Goal: Task Accomplishment & Management: Complete application form

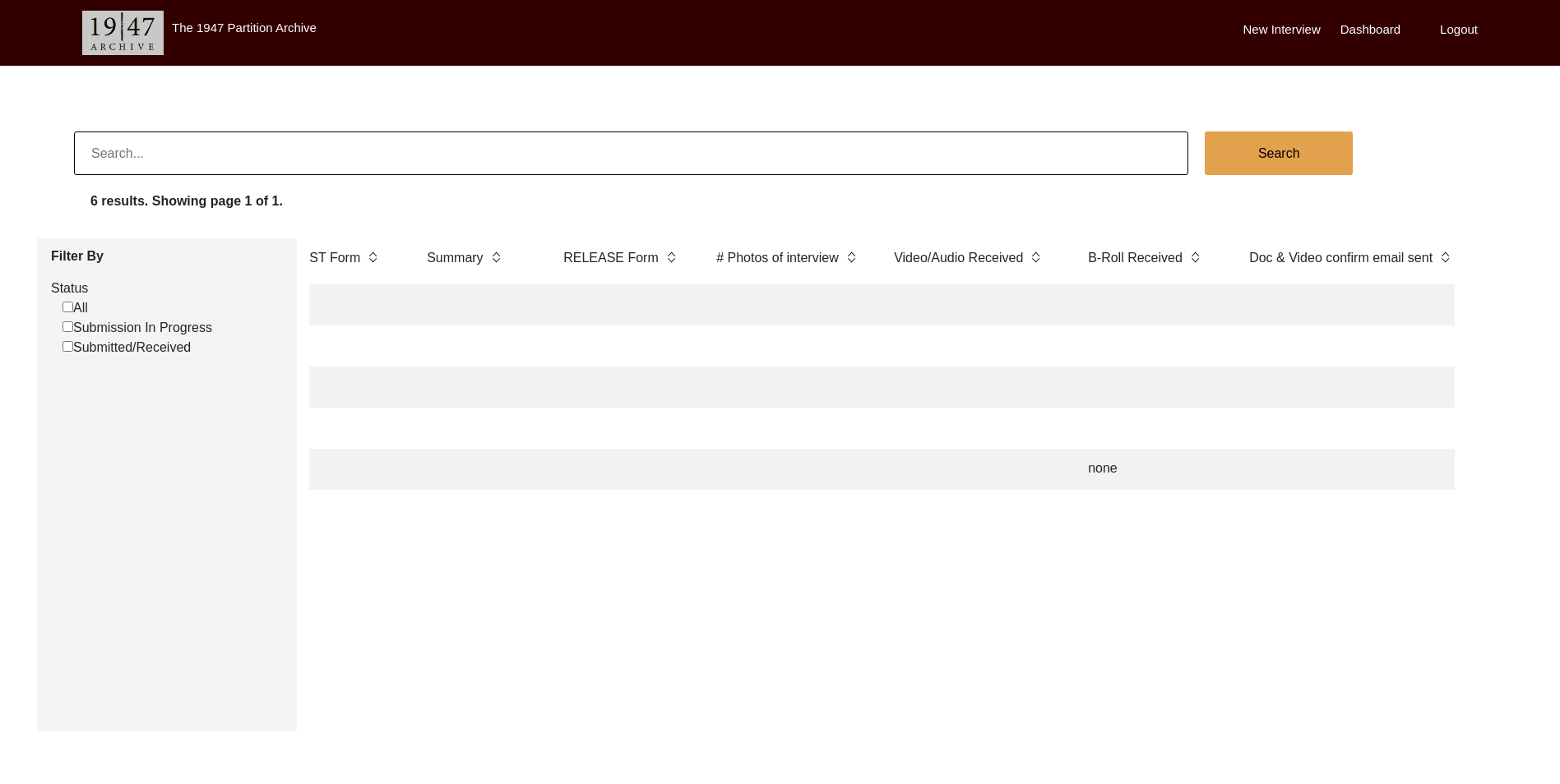
scroll to position [0, 3016]
click at [1404, 264] on img at bounding box center [1401, 257] width 12 height 18
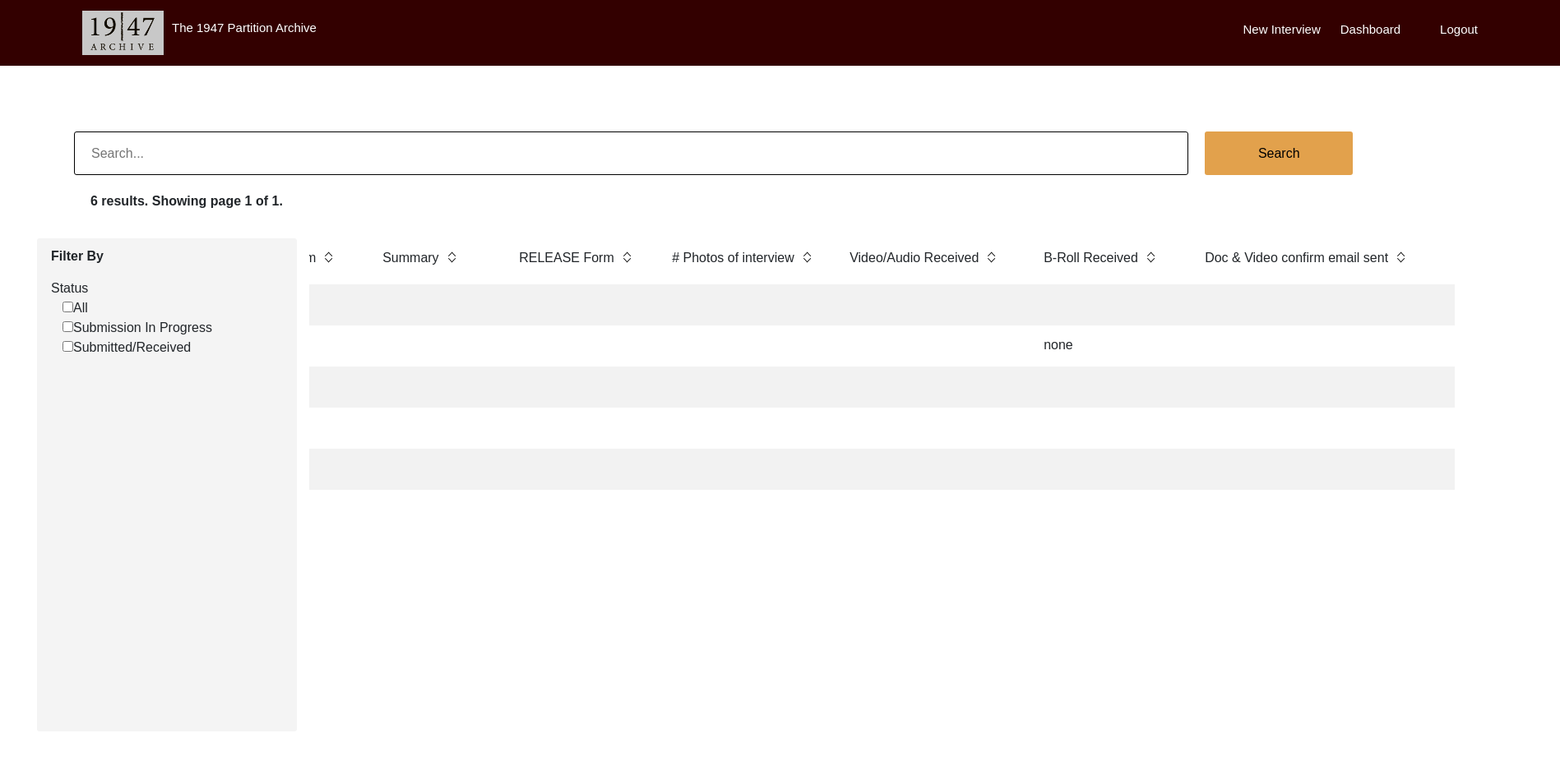
click at [1404, 267] on th "Doc & Video confirm email sent" at bounding box center [1317, 261] width 246 height 46
click at [724, 266] on label "# Photos of interview" at bounding box center [733, 258] width 123 height 20
click at [797, 263] on th "# Photos of interview" at bounding box center [745, 261] width 165 height 46
click at [809, 256] on img at bounding box center [806, 257] width 12 height 18
click at [962, 260] on label "Video/Audio Received" at bounding box center [913, 258] width 129 height 20
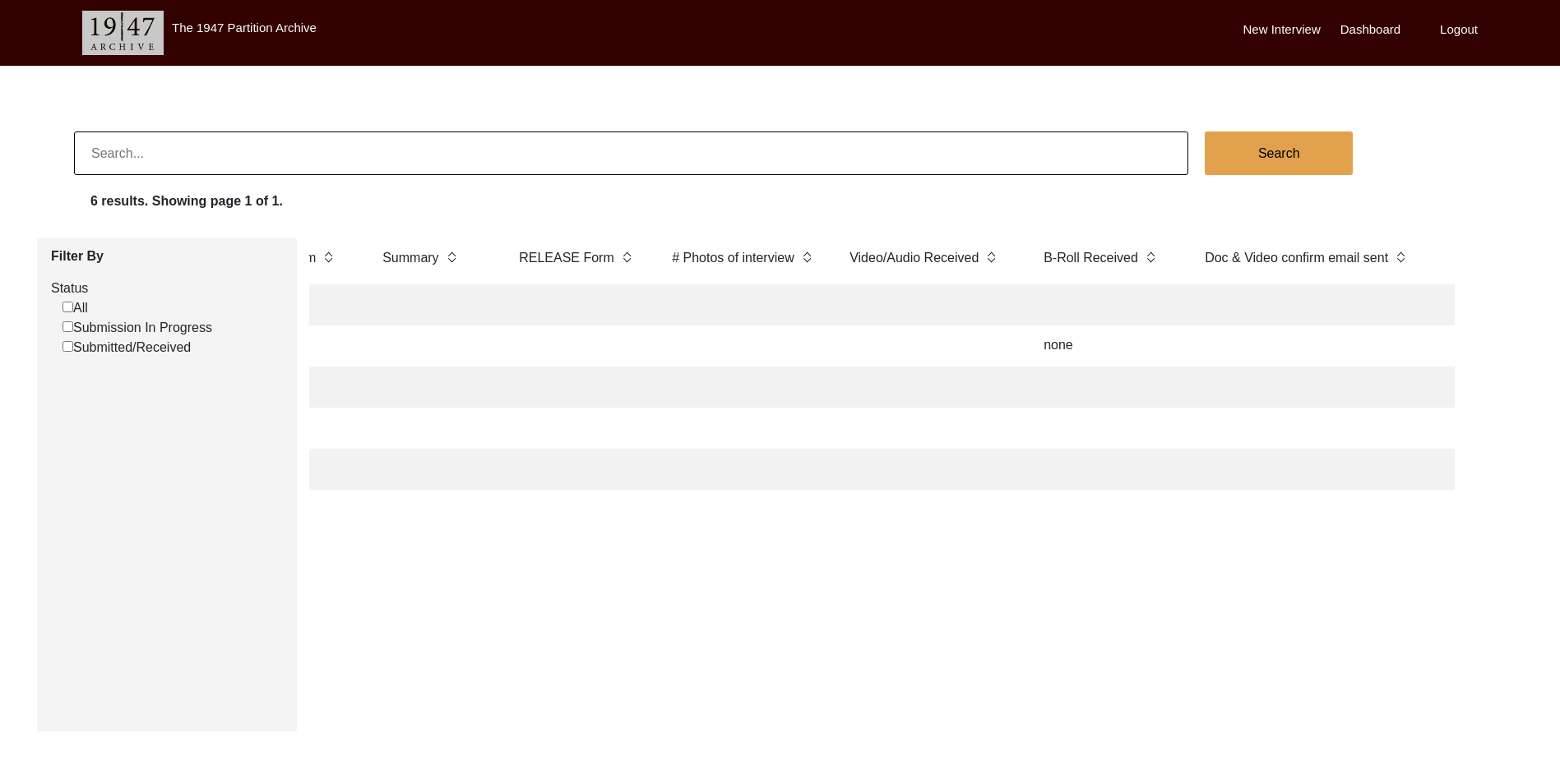
click at [598, 260] on label "RELEASE Form" at bounding box center [567, 258] width 95 height 20
click at [459, 256] on th "Summary" at bounding box center [434, 261] width 124 height 46
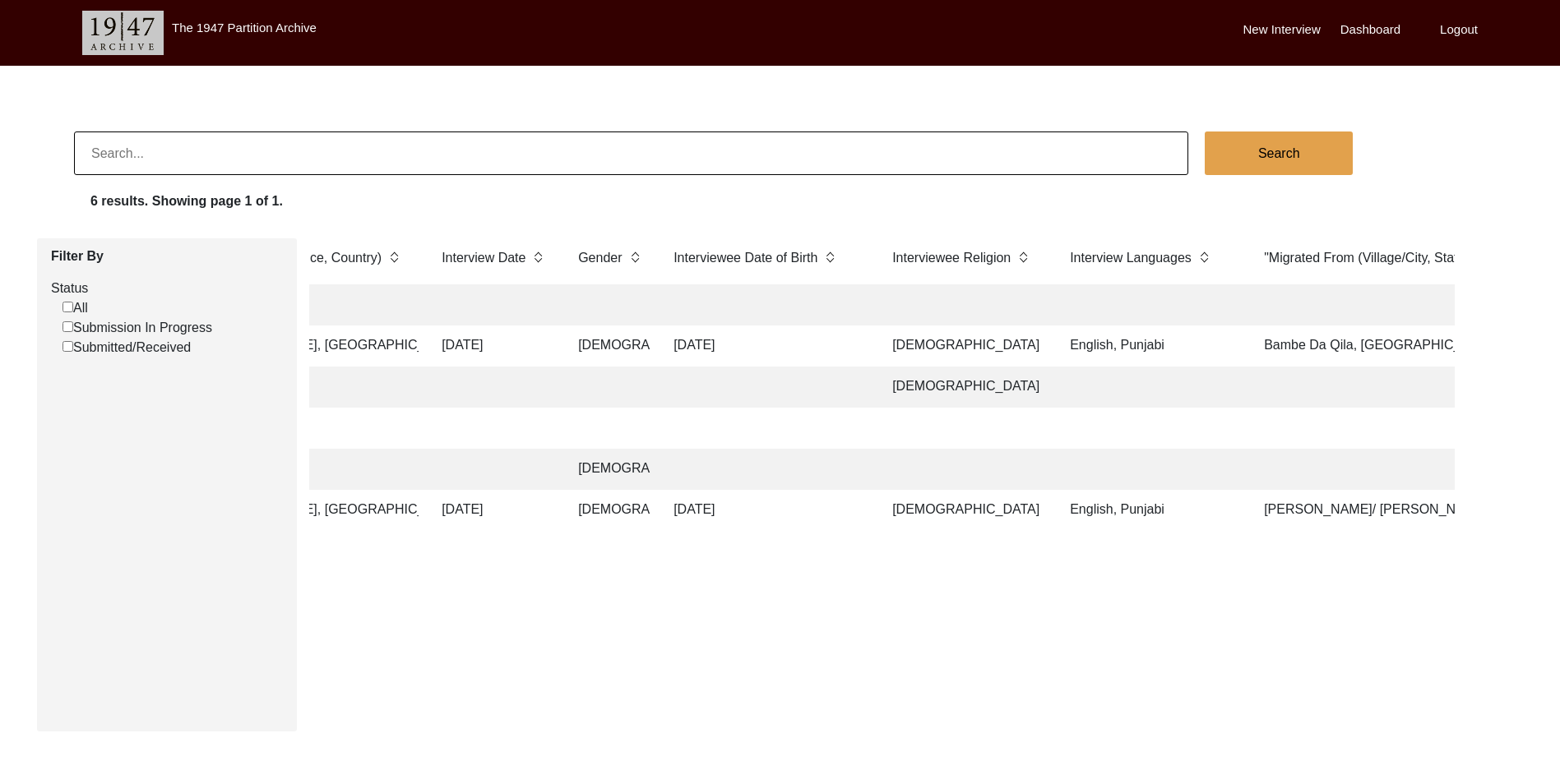
scroll to position [0, 0]
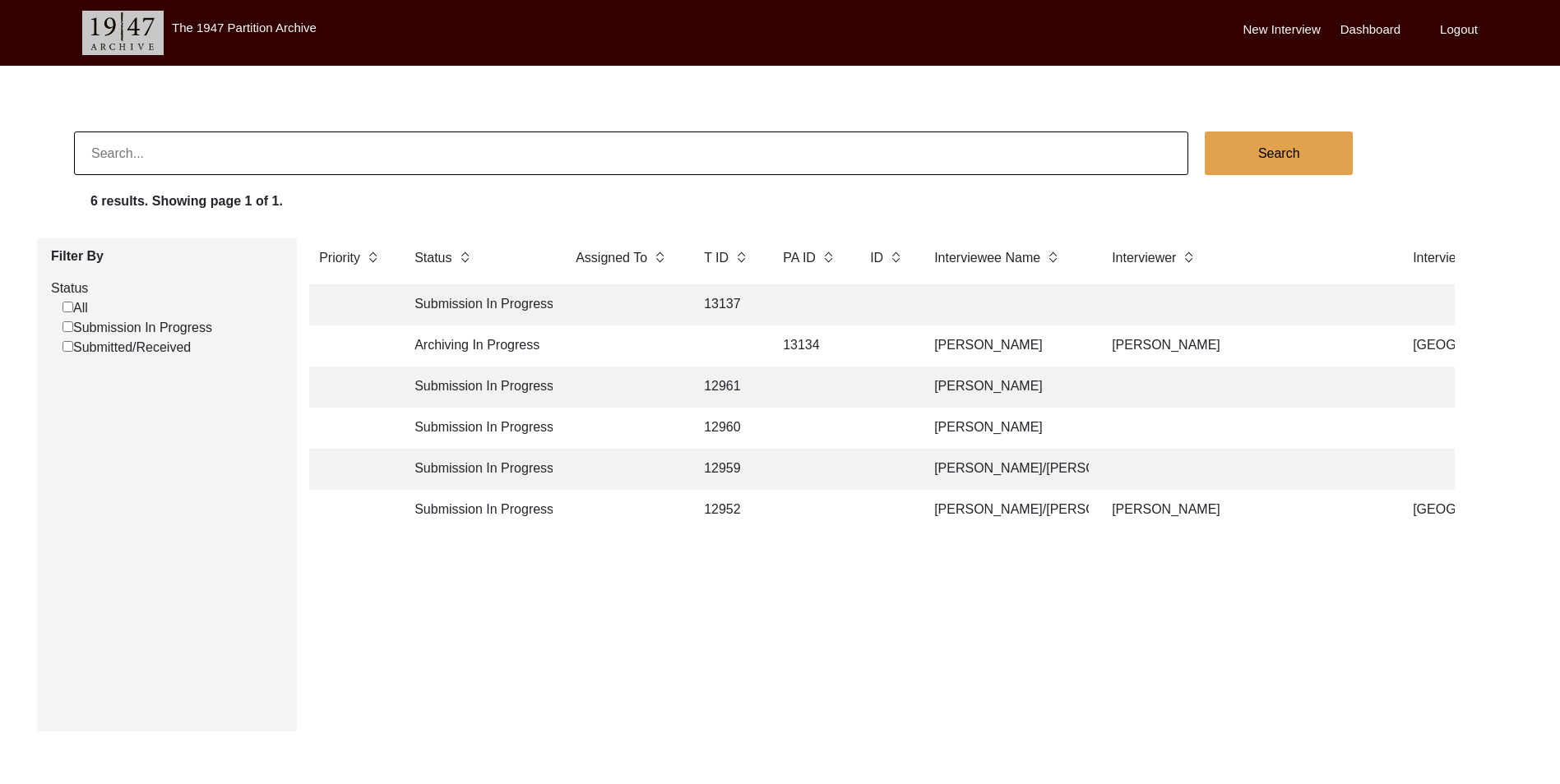
click at [454, 344] on td "Archiving In Progress" at bounding box center [479, 346] width 148 height 41
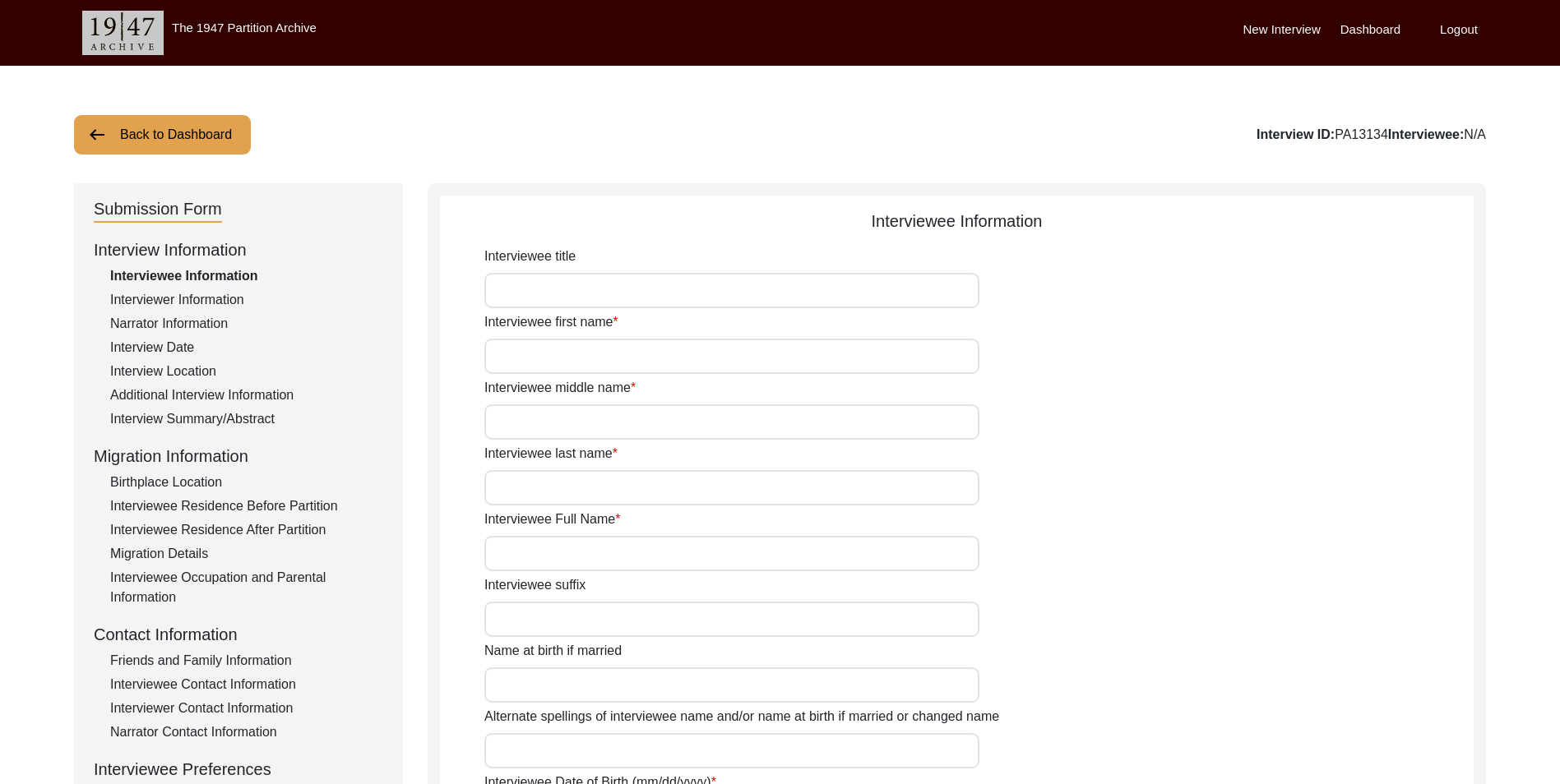
type input "Mrs."
type input "[PERSON_NAME]"
type input "Kaur"
type input "Bhamba"
type input "[PERSON_NAME]"
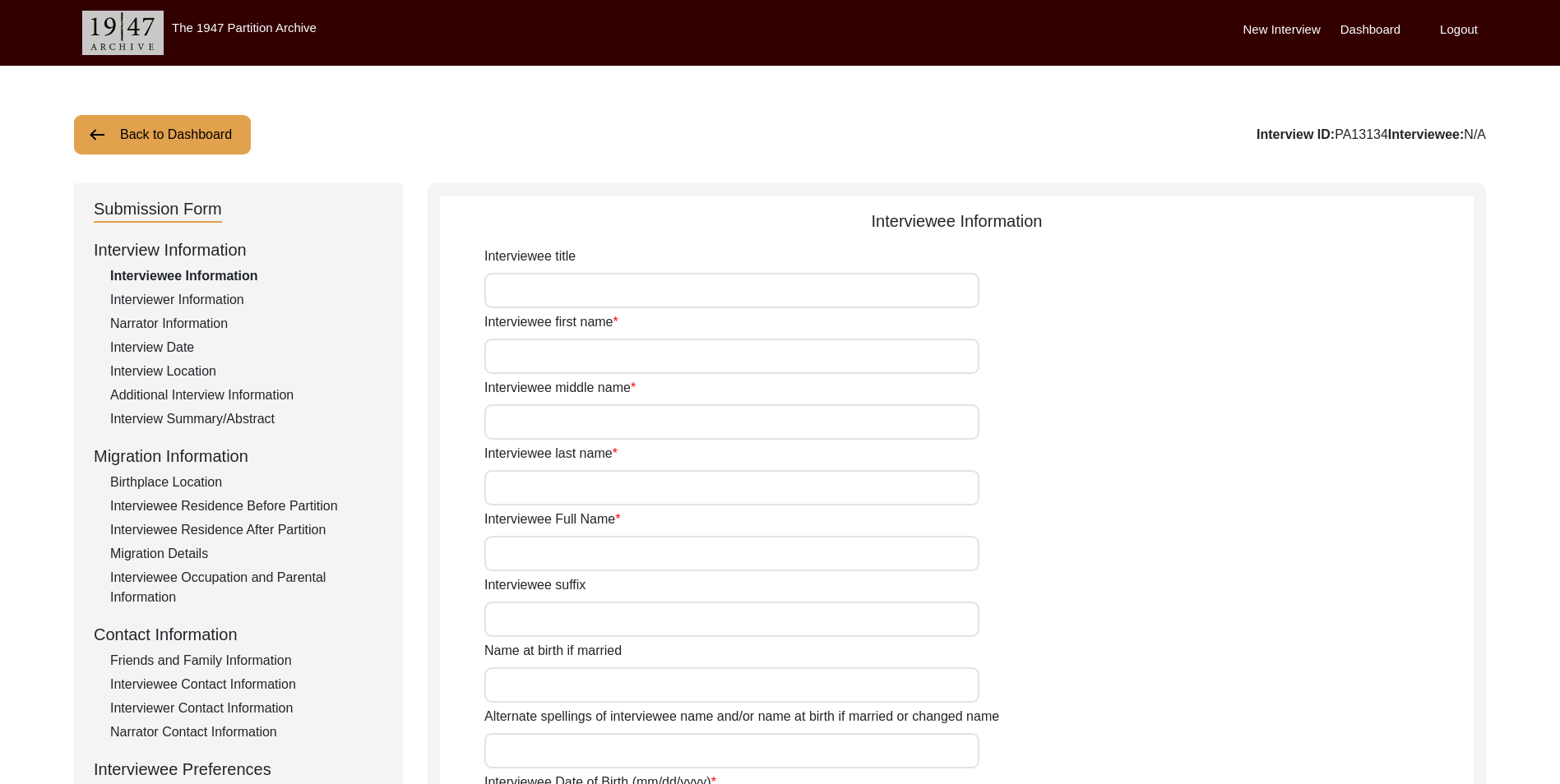
type input "[PERSON_NAME]"
type input "[PERSON_NAME] (raw summary states that the interviewee was of the [PERSON_NAME]…"
type input "[DATE]"
type input "unsure of actual DOB ([DEMOGRAPHIC_DATA] is what's listed formally in papers)."
type input "Deceased"
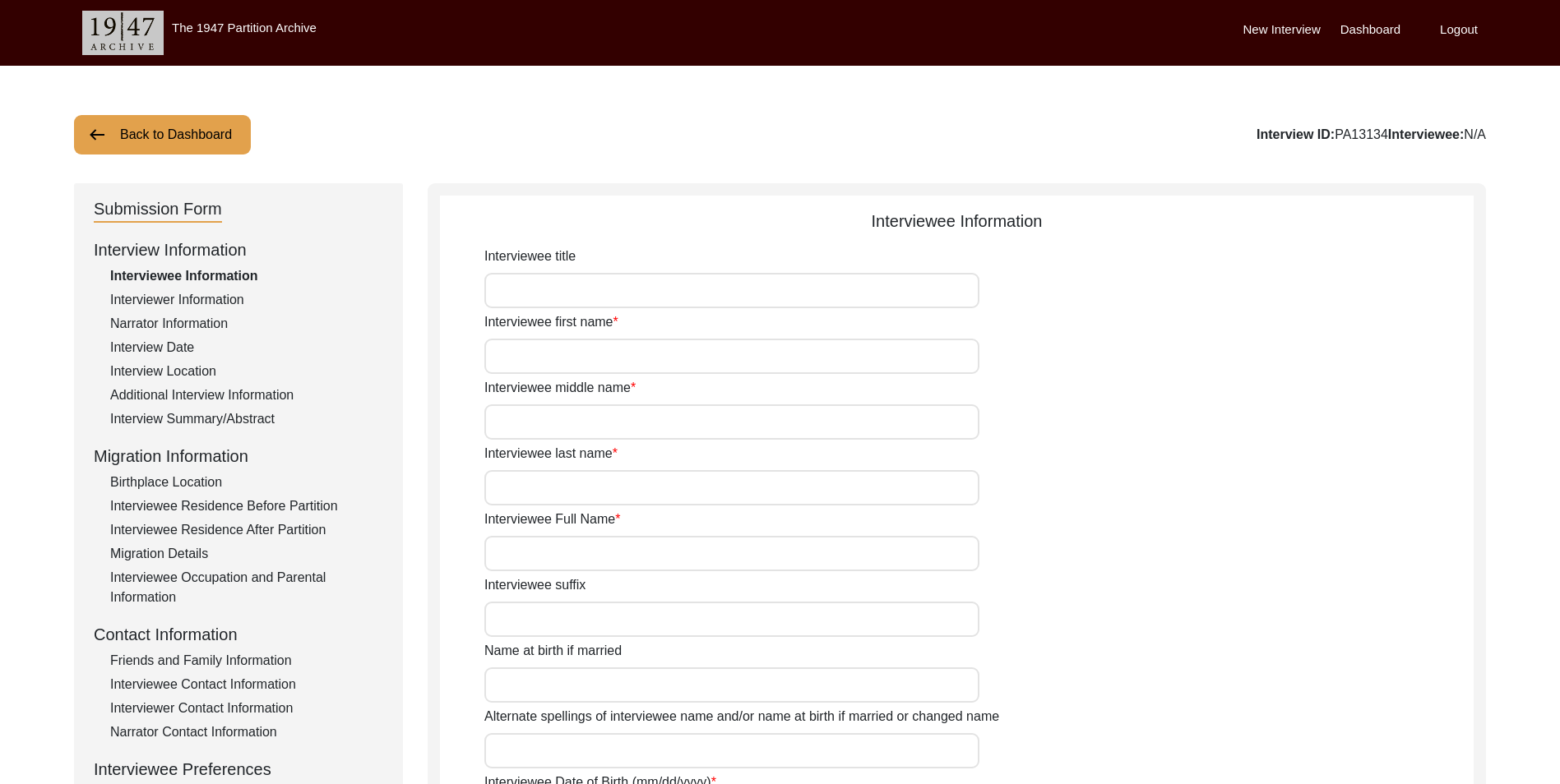
type input "[DEMOGRAPHIC_DATA]"
type input "N/A"
type input "Punjabi"
type input "Majhi"
type input "[DEMOGRAPHIC_DATA]"
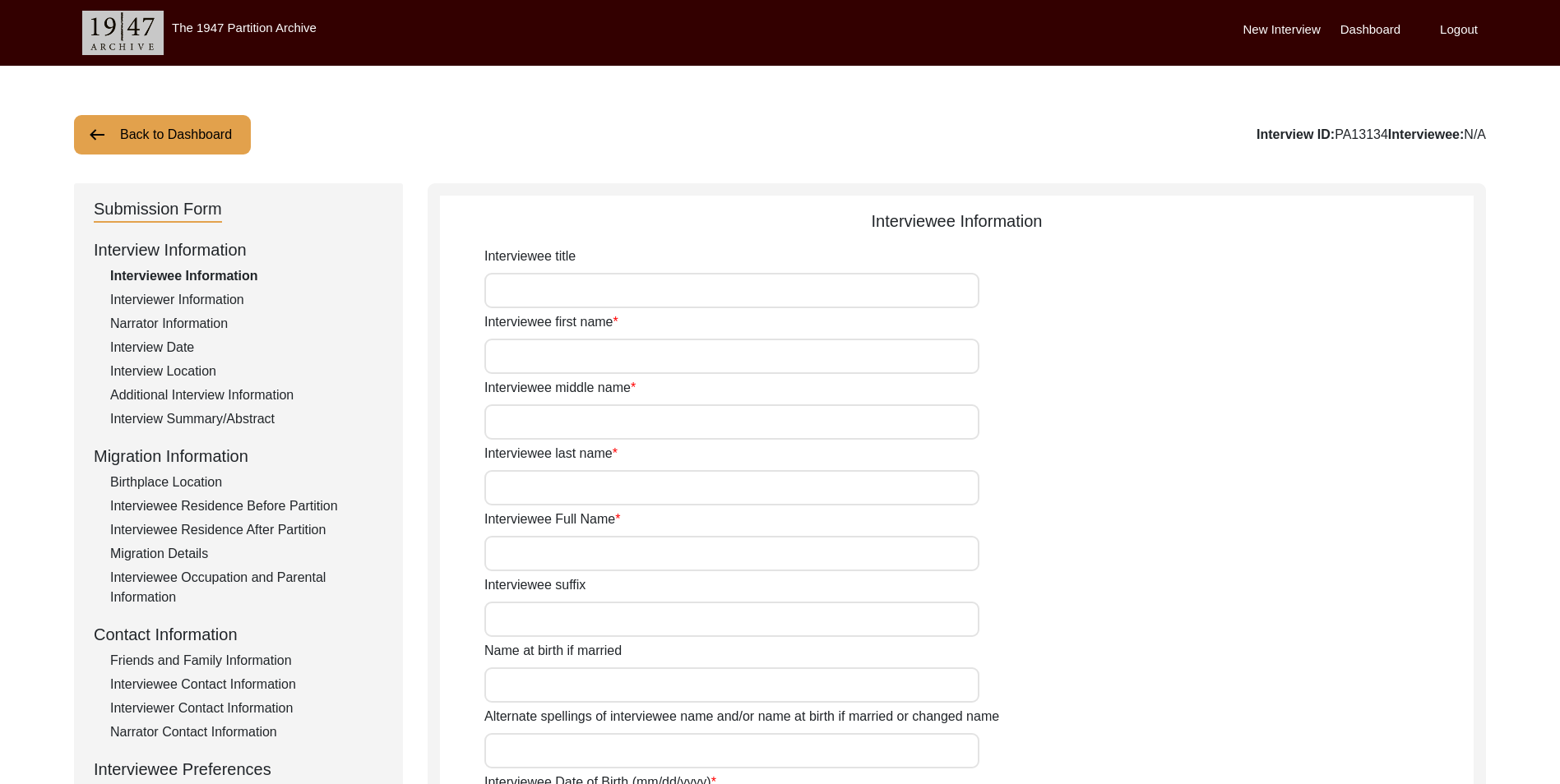
type input "Punjabi"
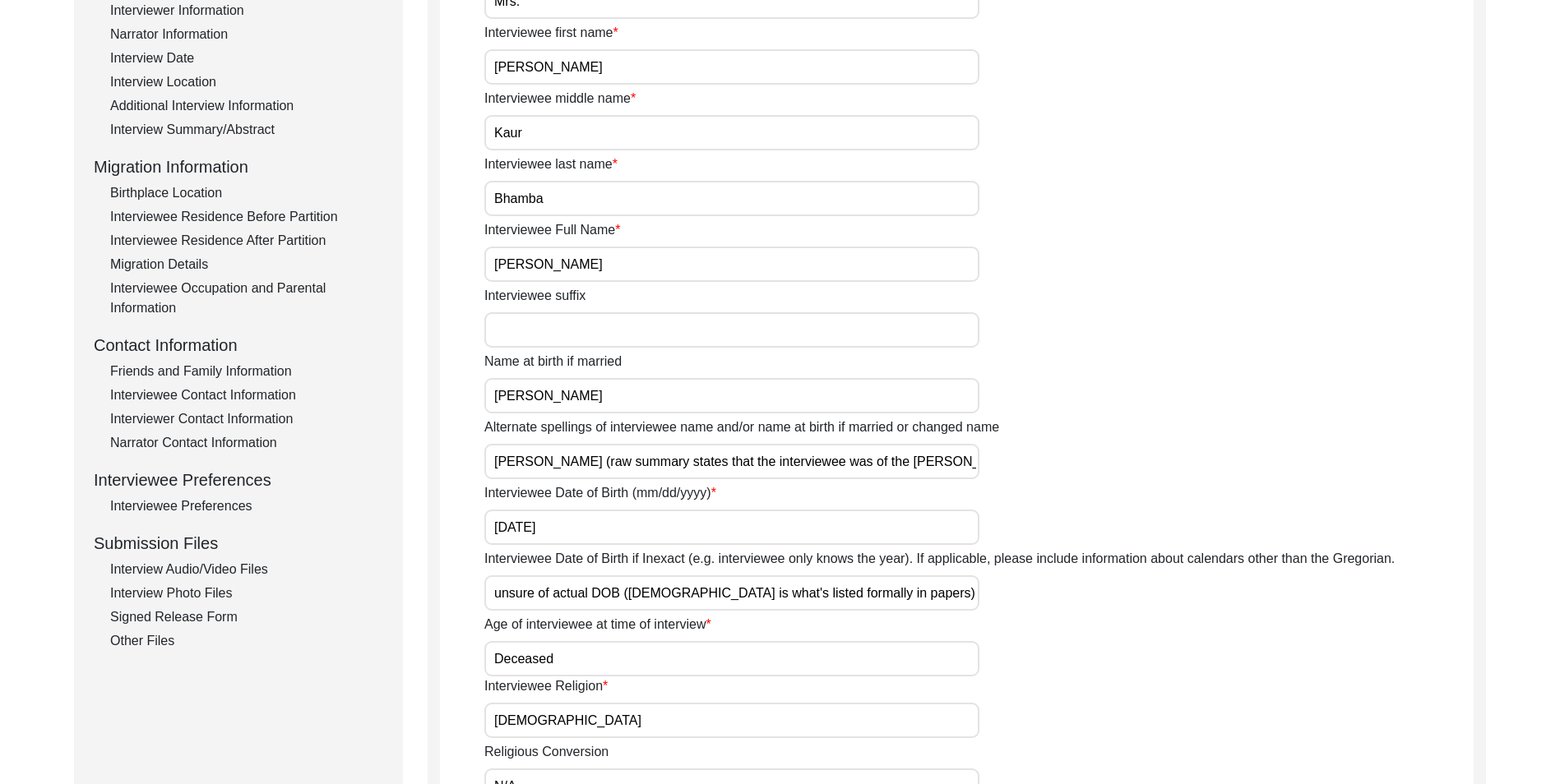
scroll to position [329, 0]
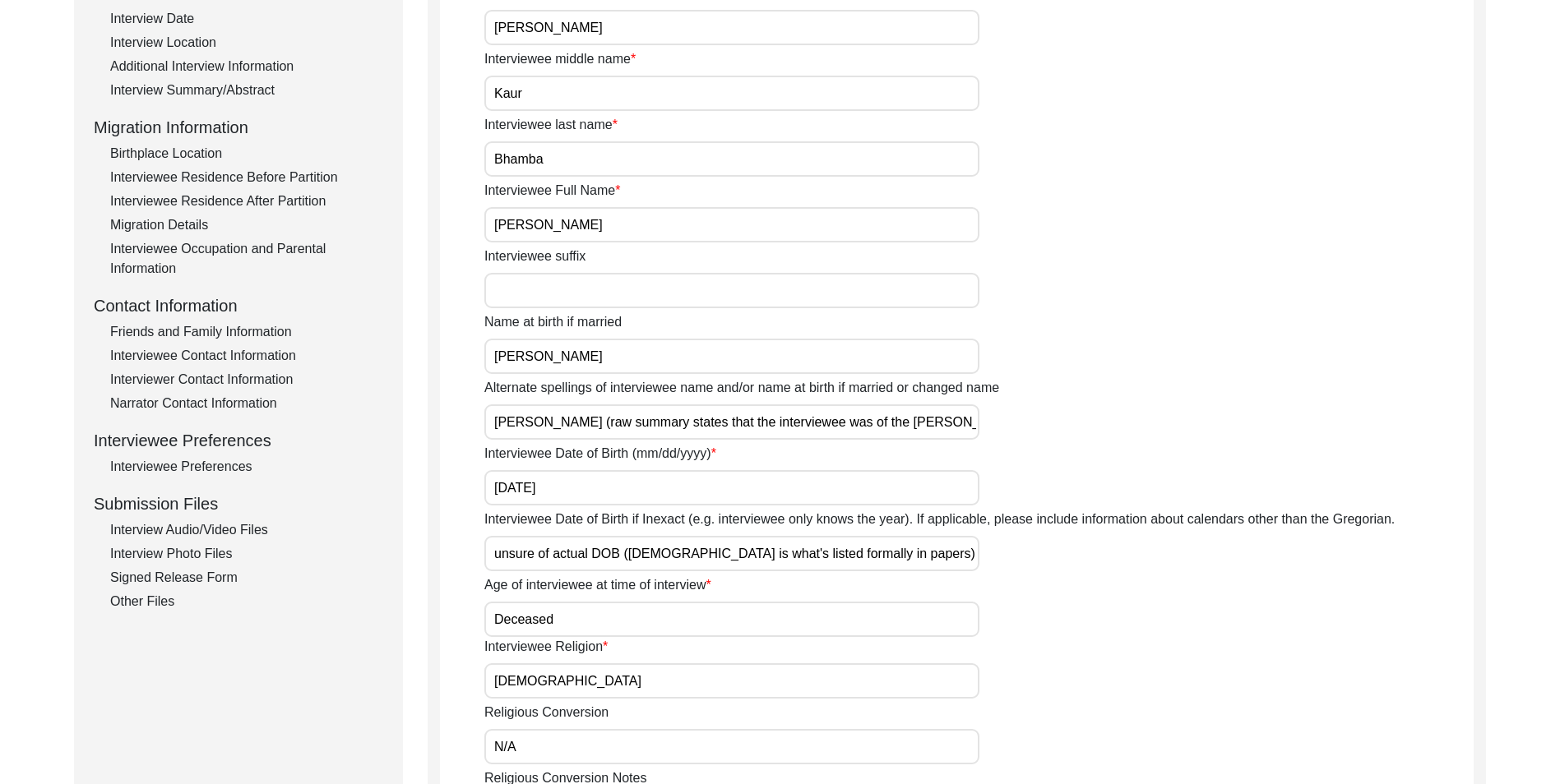
click at [147, 603] on div "Other Files" at bounding box center [246, 602] width 273 height 20
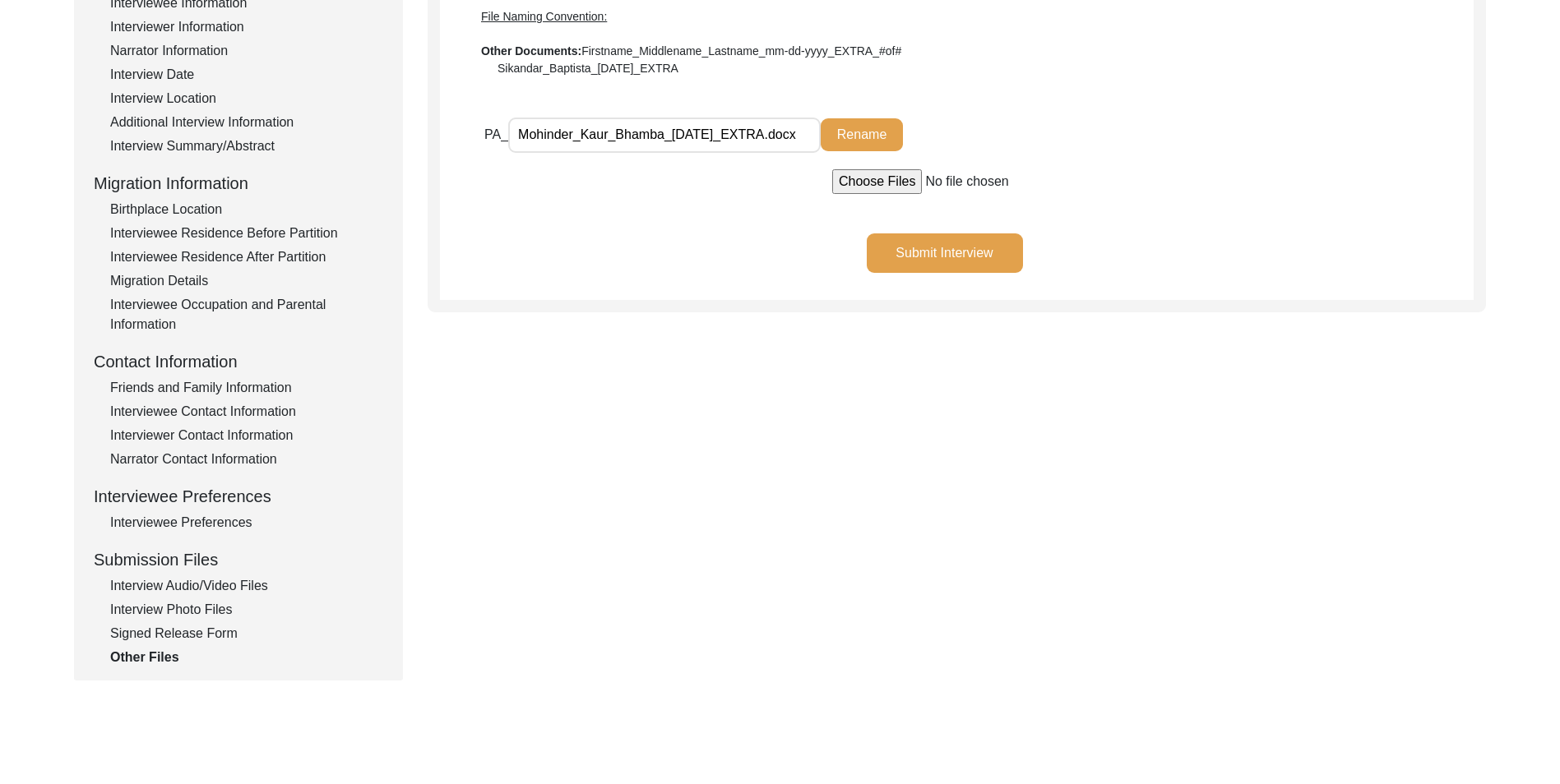
scroll to position [165, 0]
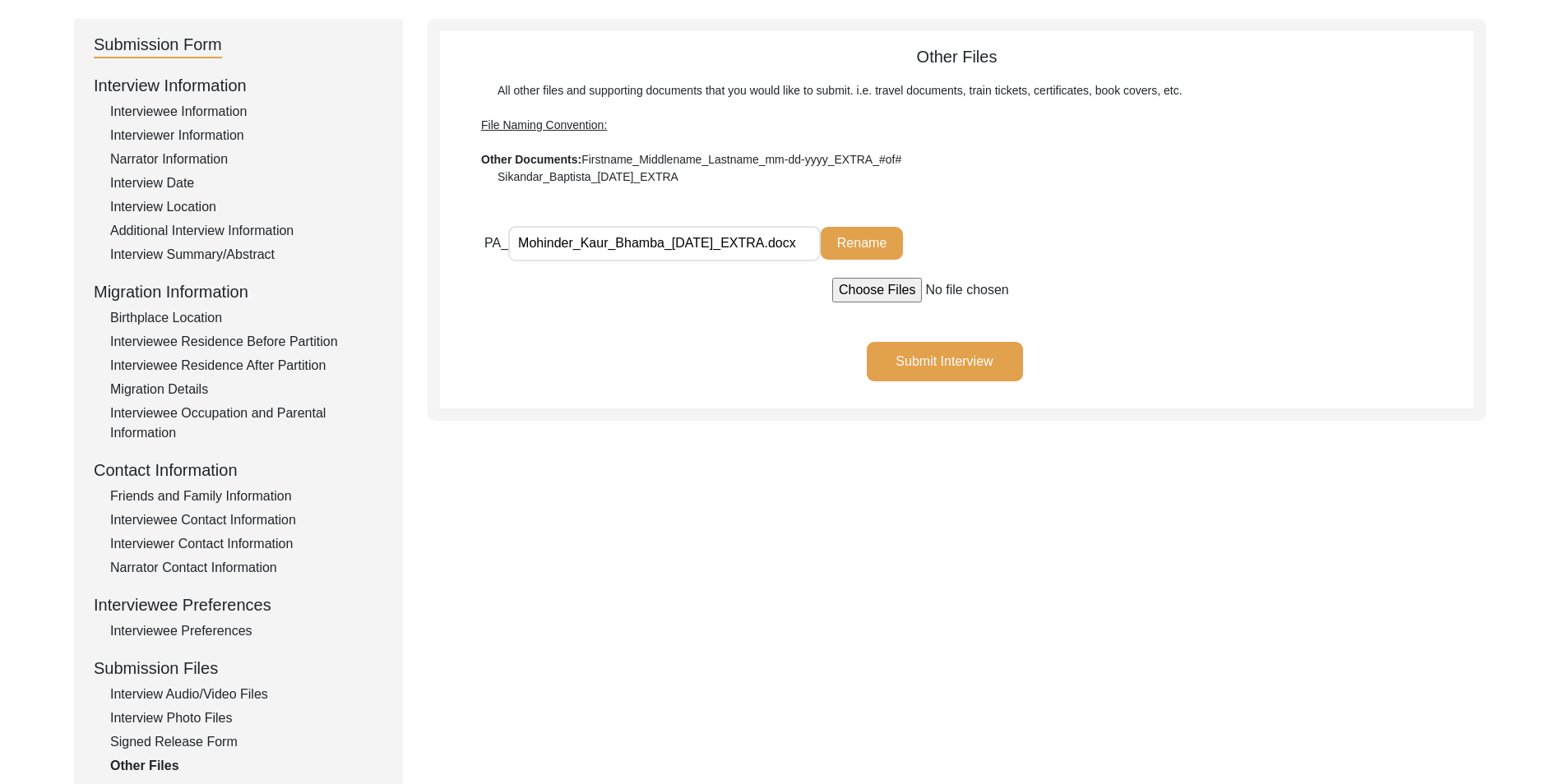
click at [170, 693] on div "Interview Audio/Video Files" at bounding box center [246, 695] width 273 height 20
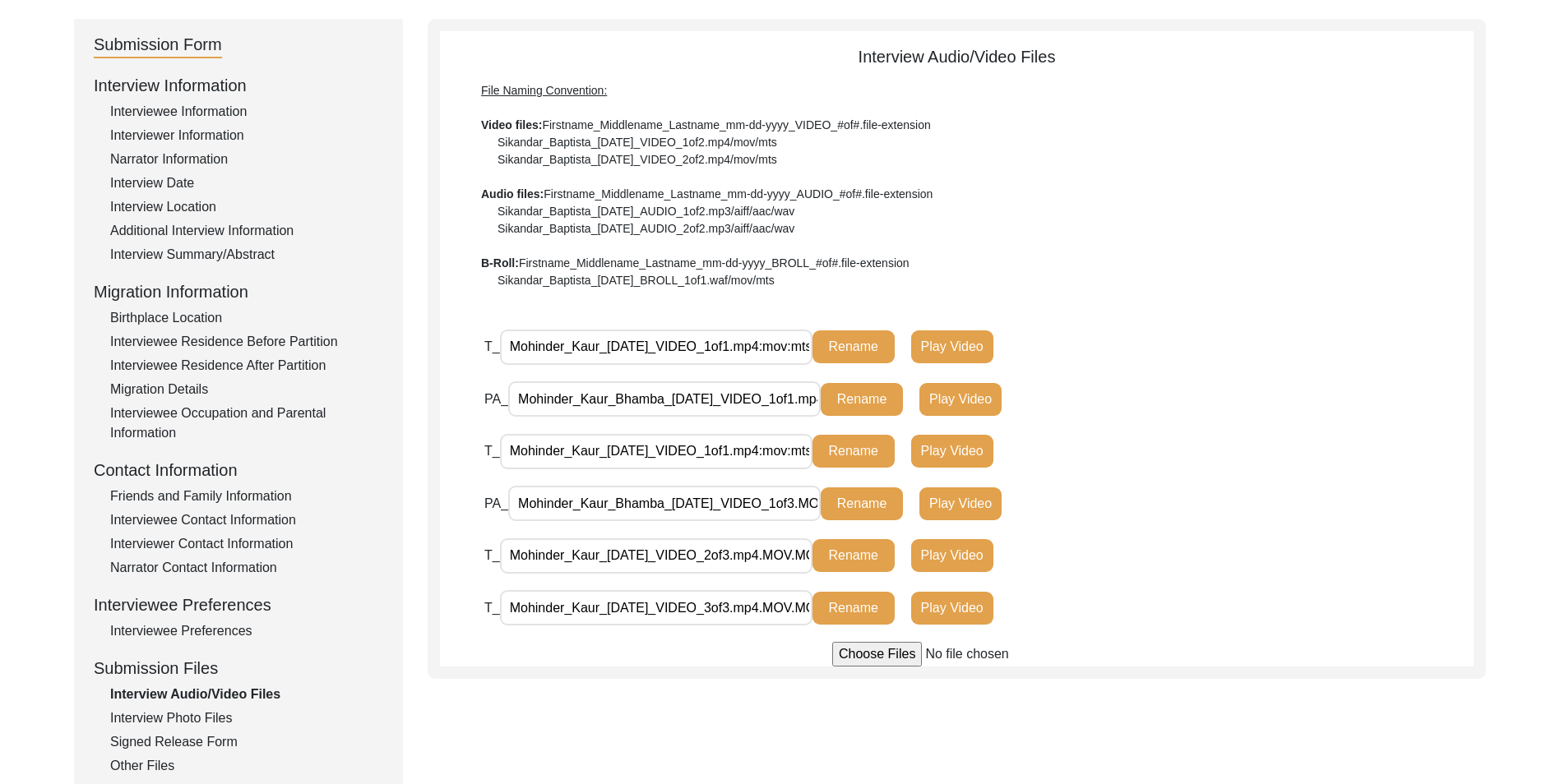
click at [169, 714] on div "Interview Photo Files" at bounding box center [246, 719] width 273 height 20
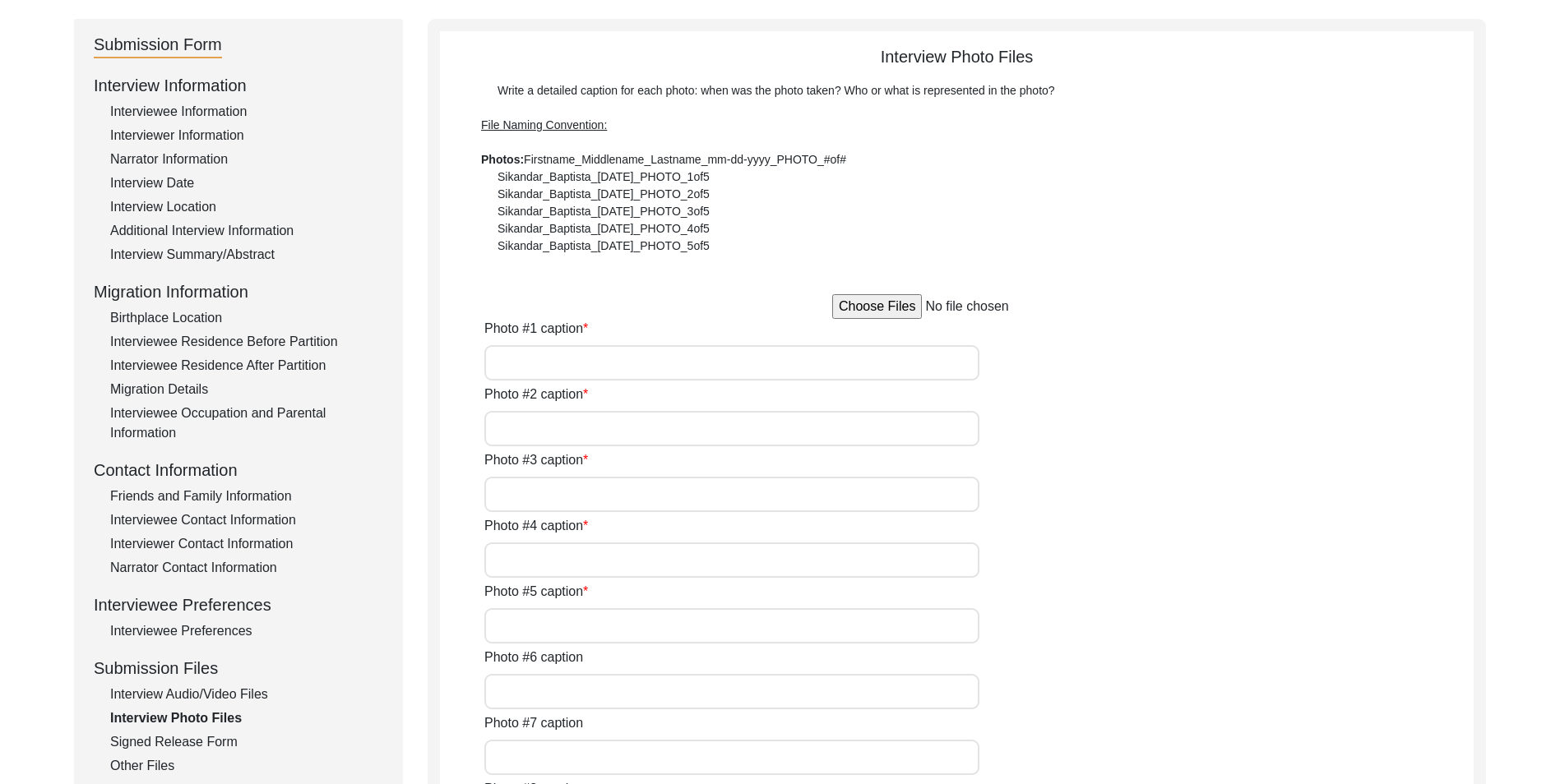
type input "Kapur [PERSON_NAME] [PERSON_NAME], father of [PERSON_NAME]. This picture of you…"
type input "Family tree of the Manawala family. Originally from [GEOGRAPHIC_DATA] in [GEOGR…"
type input "Family tree of [PERSON_NAME] family from [PERSON_NAME] [PERSON_NAME] book Chief…"
type input "[PERSON_NAME]"
type input "Upper floor of my maternal grandmothers childhood home visited by me in [DATE]"
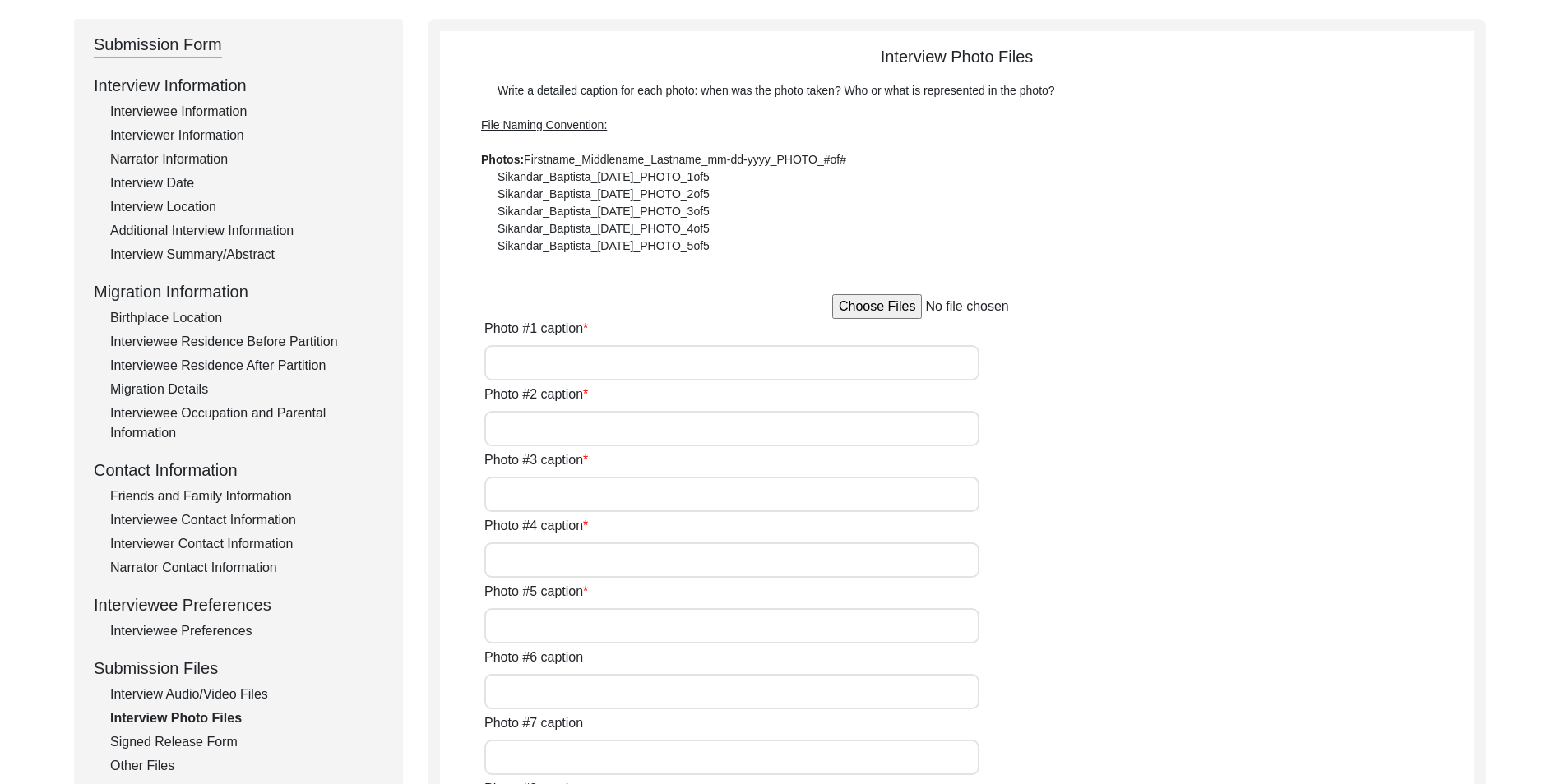
type input "Location and ruins of brick guesthouse and [PERSON_NAME] built by my maternal g…"
type input "Upper floor of my maternal grandmother's childhood home in [GEOGRAPHIC_DATA] th…"
type input "My maternal grandmothers ancestral home in [GEOGRAPHIC_DATA], Near [GEOGRAPHIC_…"
type input "Remaining building of my maternal grandmothers childhood home in [DATE] that lo…"
type input "Upper floor of my maternal grandmothers childhood home that she talked about ov…"
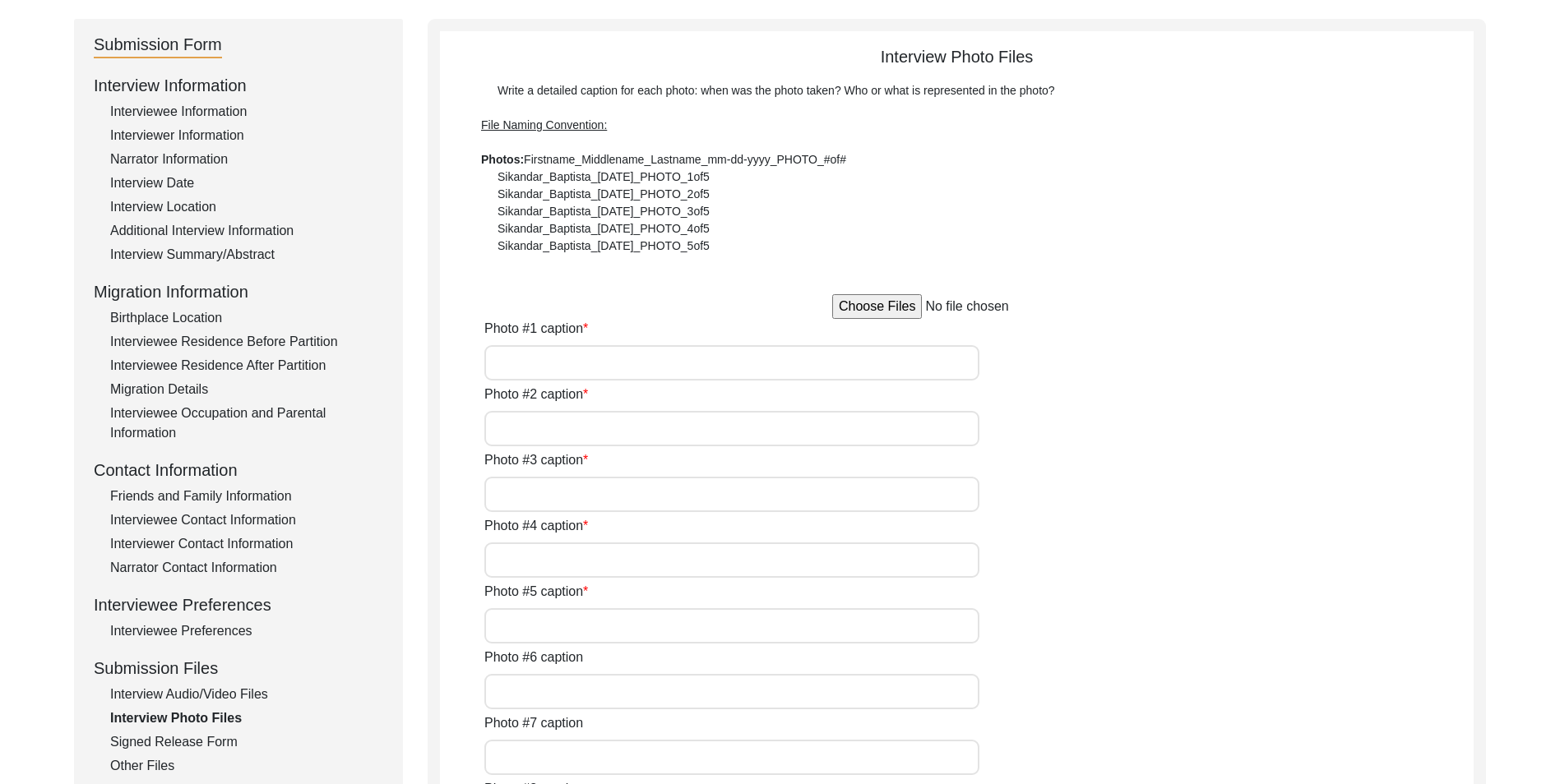
type input "Remaining building of my maternal grandmothers childhood home in [DATE] that lo…"
type input "Location and ruins of brick guesthouse and [PERSON_NAME] built by my maternal g…"
type textarea "Photo captions #1 Kapur [PERSON_NAME] [PERSON_NAME], father of [PERSON_NAME]. T…"
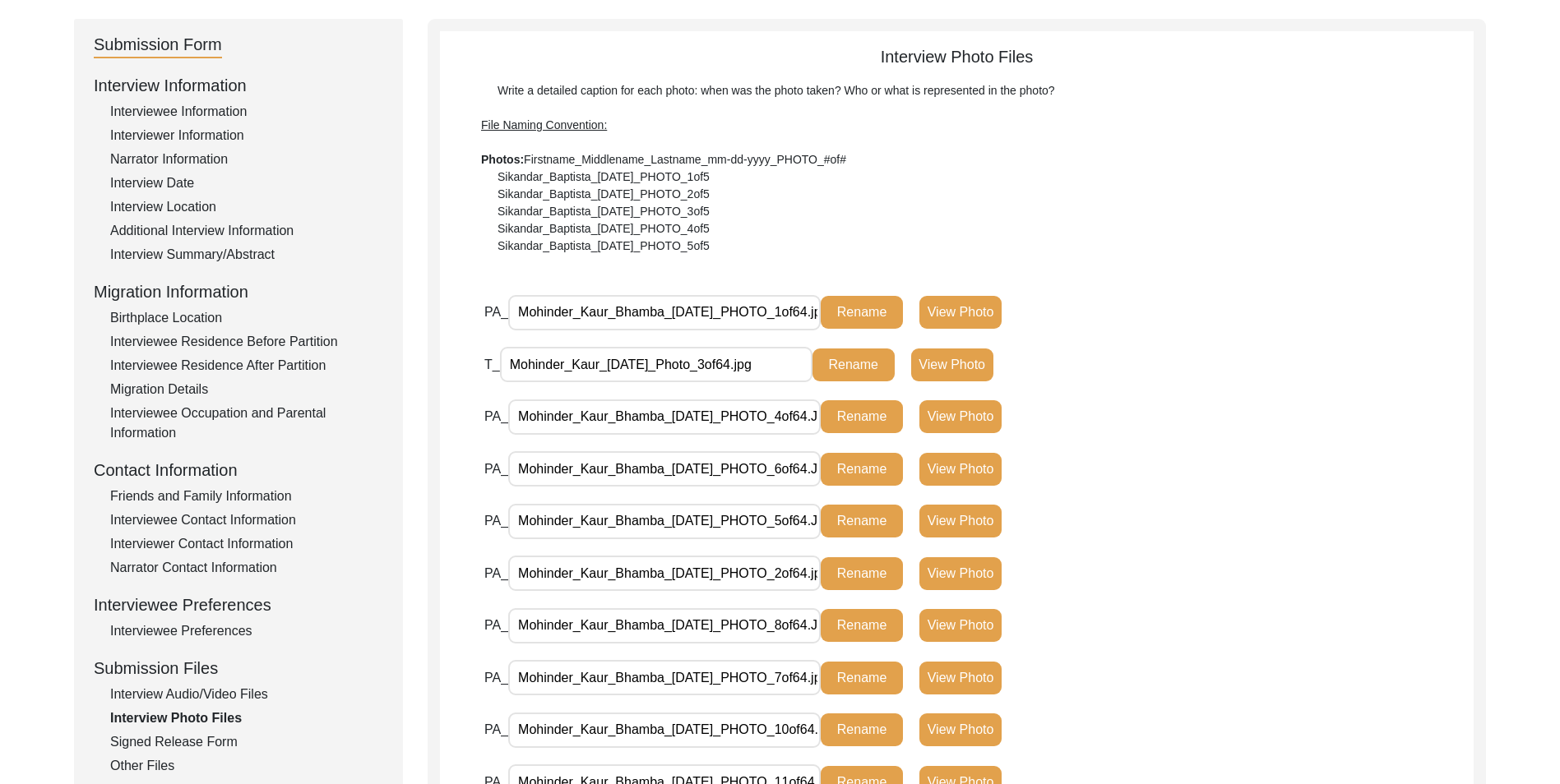
click at [165, 732] on div "Interview Information Interviewee Information Interviewer Information Narrator …" at bounding box center [238, 425] width 289 height 703
